Goal: Task Accomplishment & Management: Use online tool/utility

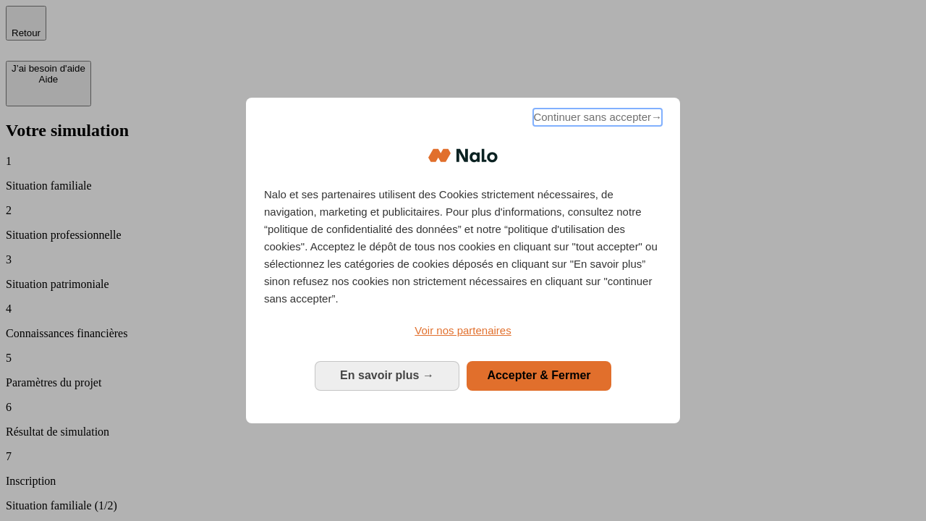
click at [596, 119] on span "Continuer sans accepter →" at bounding box center [597, 117] width 129 height 17
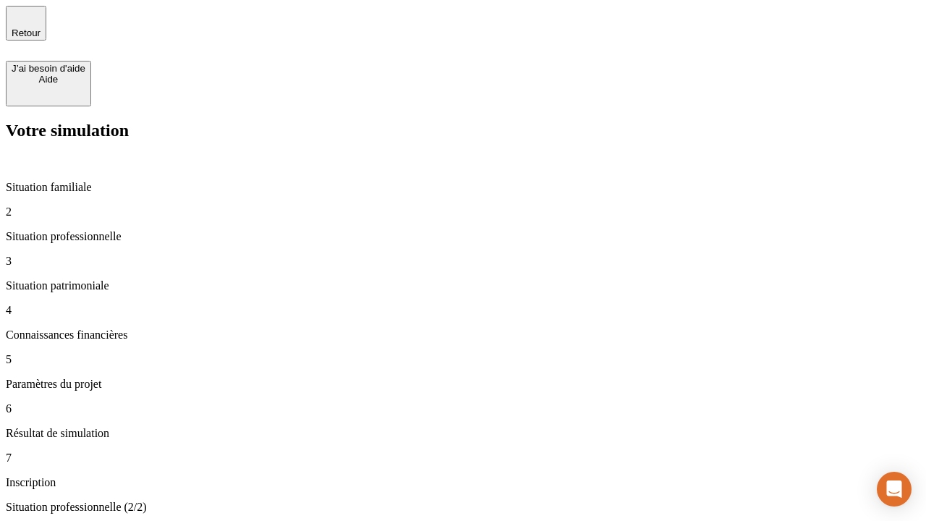
type input "30 000"
type input "1 000"
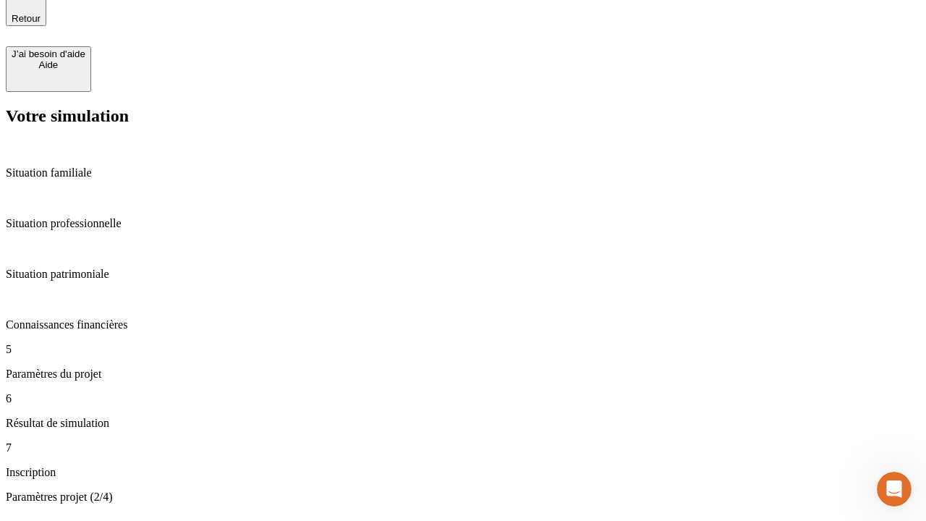
type input "65"
type input "5 000"
type input "640"
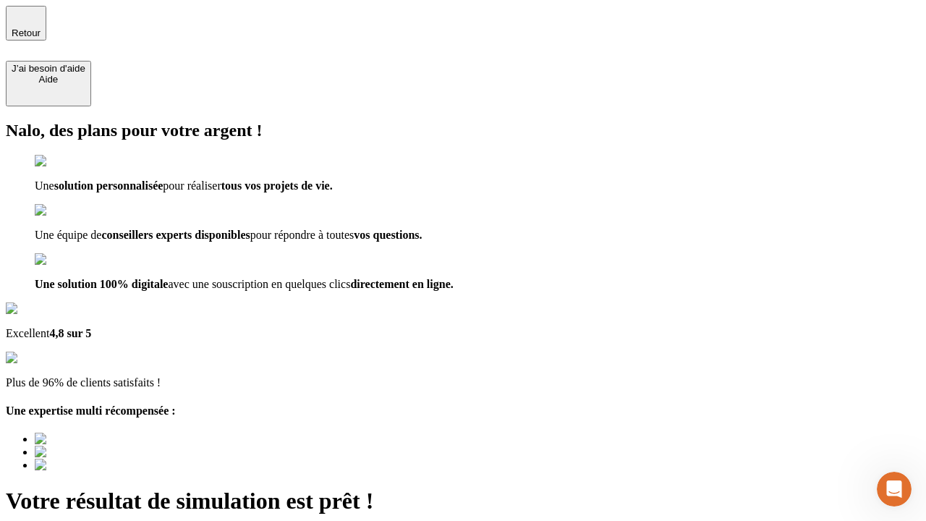
type input "[EMAIL_ADDRESS][DOMAIN_NAME]"
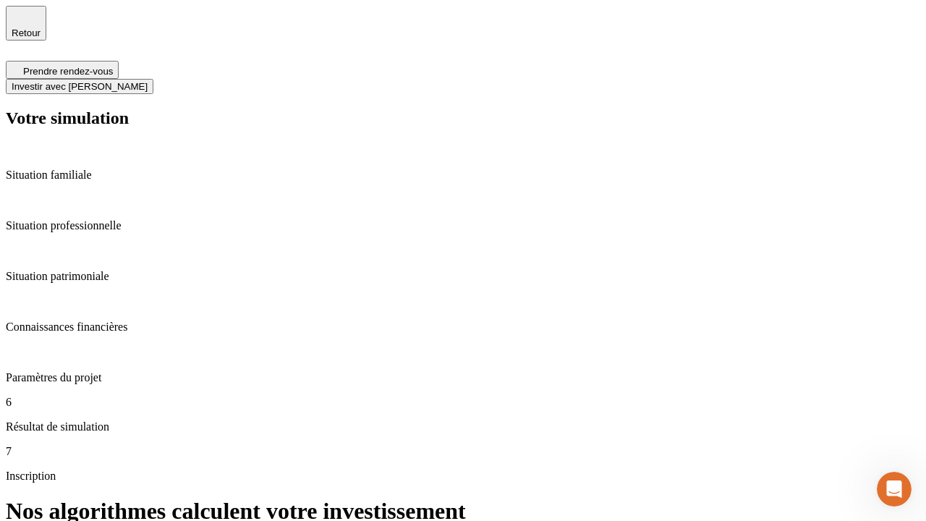
scroll to position [6, 0]
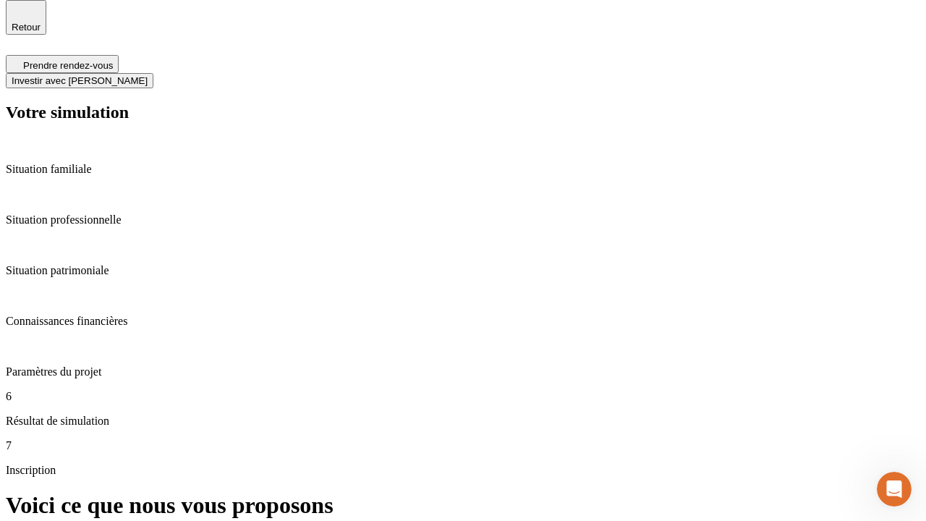
click at [148, 75] on span "Investir avec [PERSON_NAME]" at bounding box center [80, 80] width 136 height 11
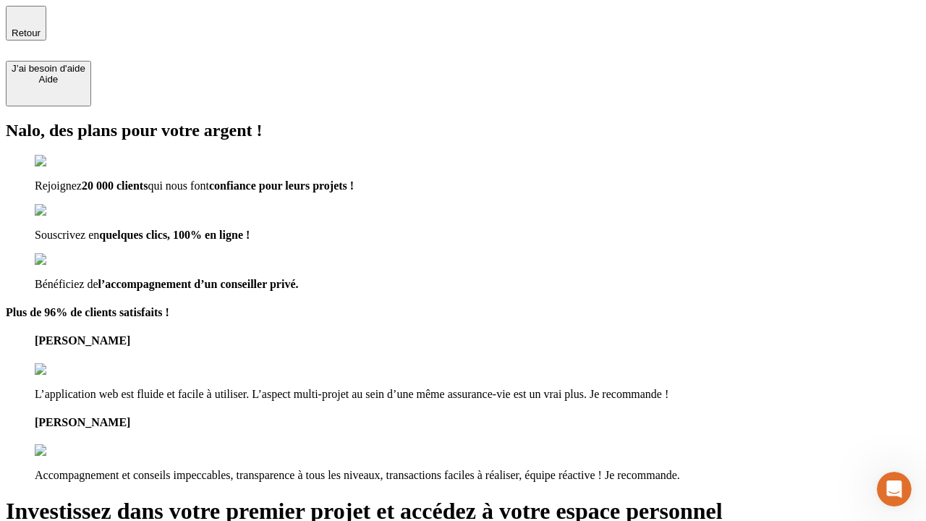
type input "[PERSON_NAME][EMAIL_ADDRESS][DOMAIN_NAME]"
